Goal: Task Accomplishment & Management: Manage account settings

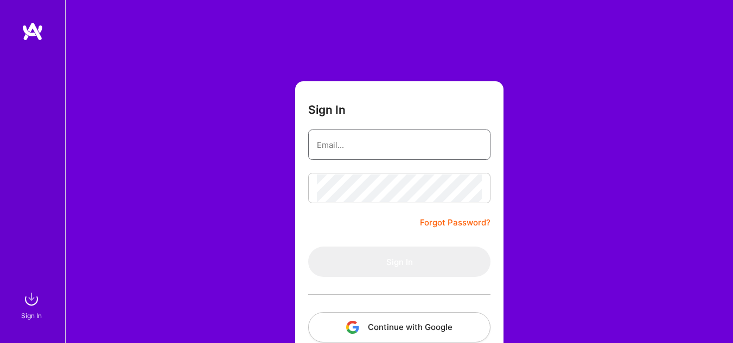
click at [342, 150] on input "email" at bounding box center [399, 145] width 165 height 28
type input "[EMAIL_ADDRESS][DOMAIN_NAME]"
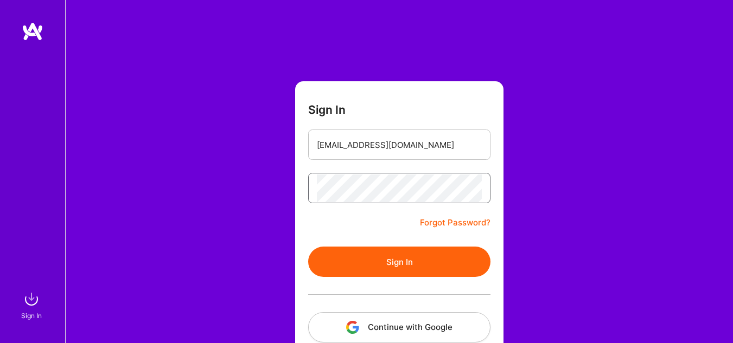
click at [308, 247] on button "Sign In" at bounding box center [399, 262] width 182 height 30
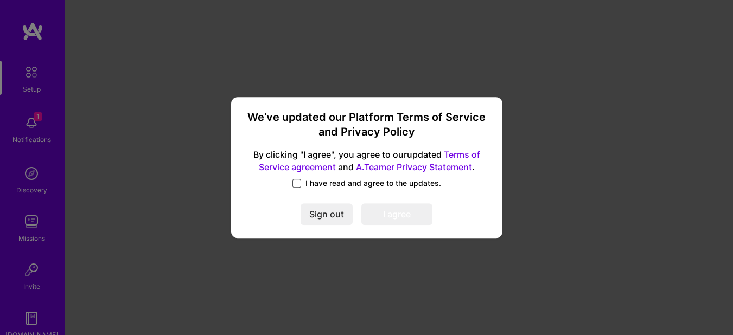
click at [297, 184] on span at bounding box center [296, 183] width 9 height 9
click at [0, 0] on input "I have read and agree to the updates." at bounding box center [0, 0] width 0 height 0
click at [387, 208] on button "I agree" at bounding box center [396, 214] width 71 height 22
